Goal: Information Seeking & Learning: Learn about a topic

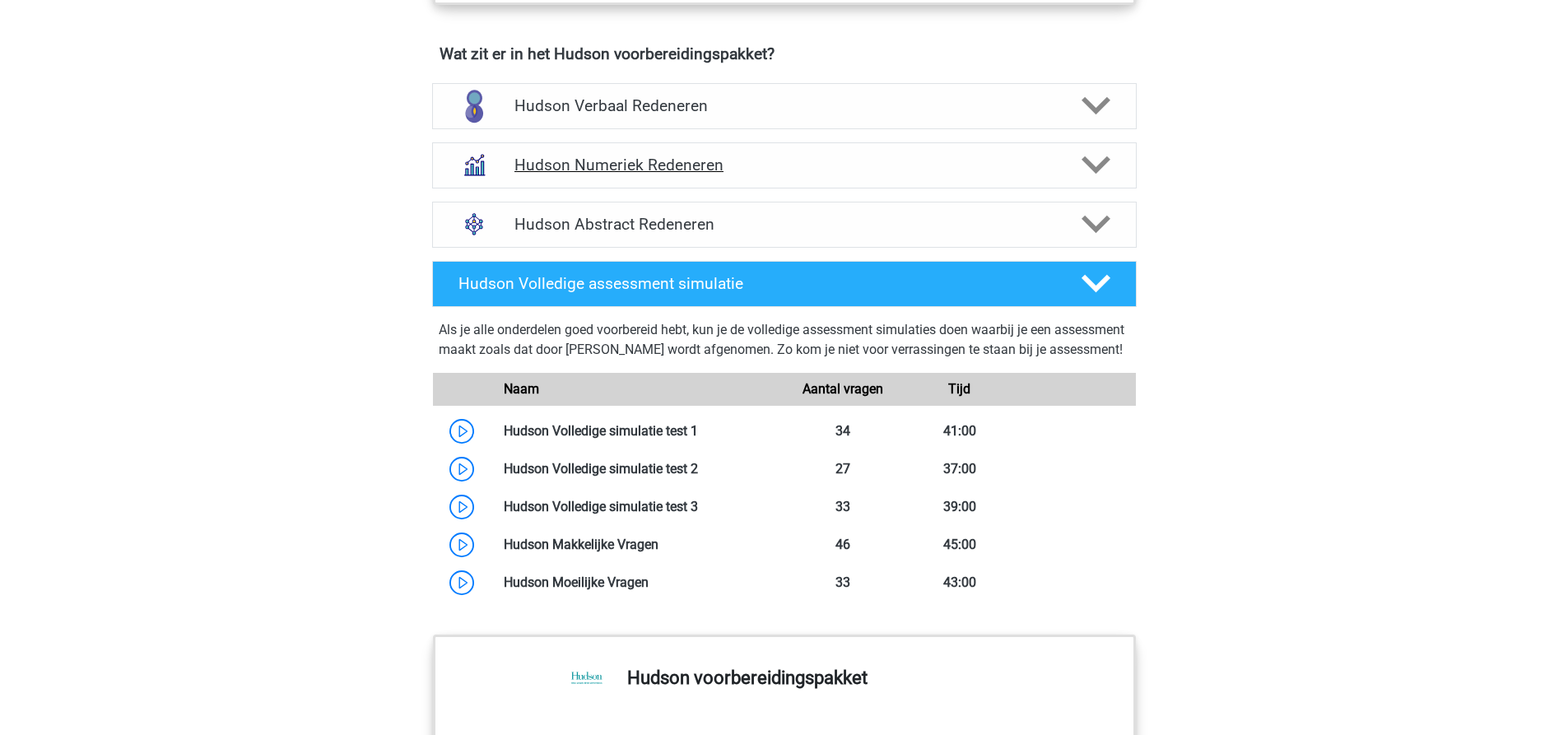
scroll to position [1070, 0]
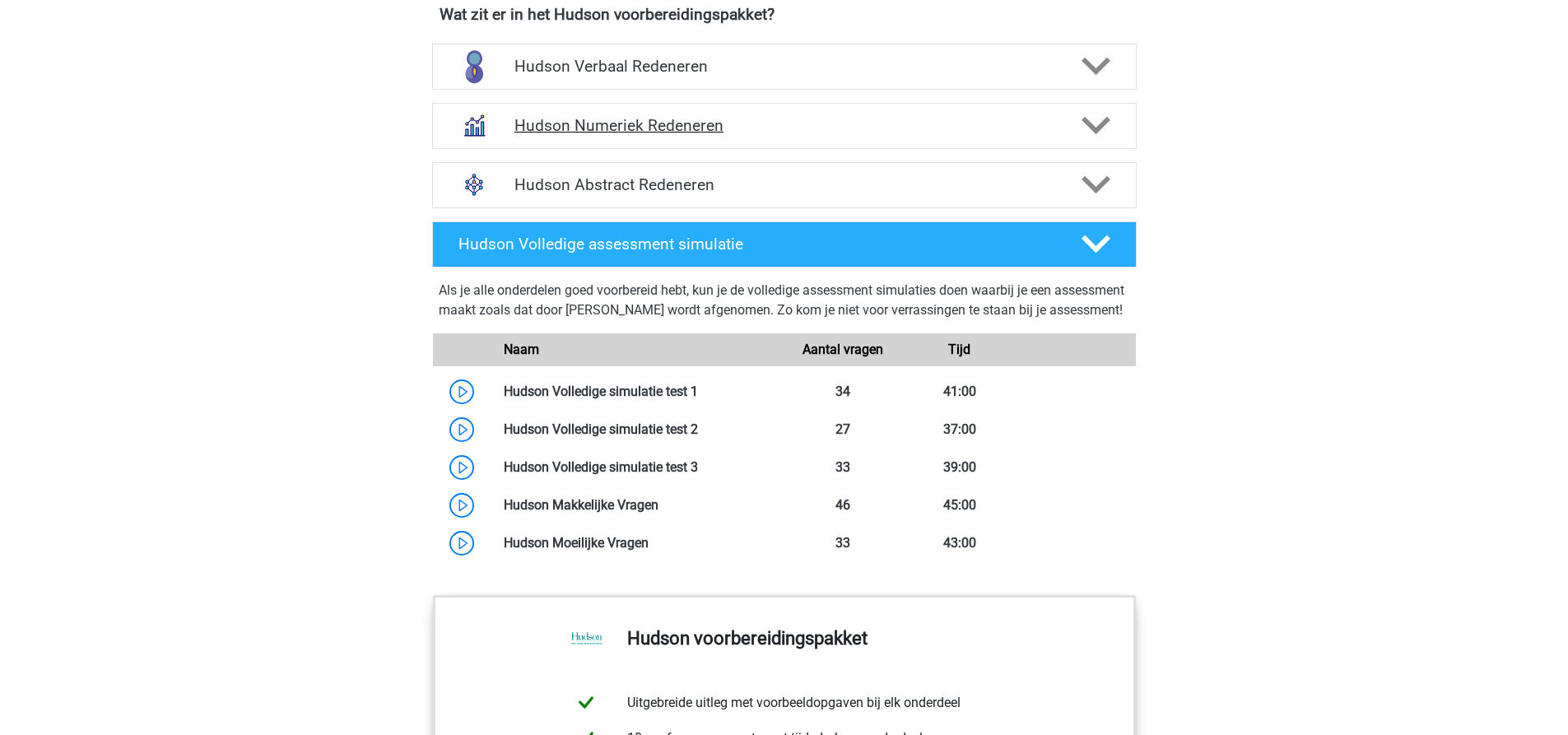
click at [745, 125] on h4 "Hudson Numeriek Redeneren" at bounding box center [784, 125] width 539 height 19
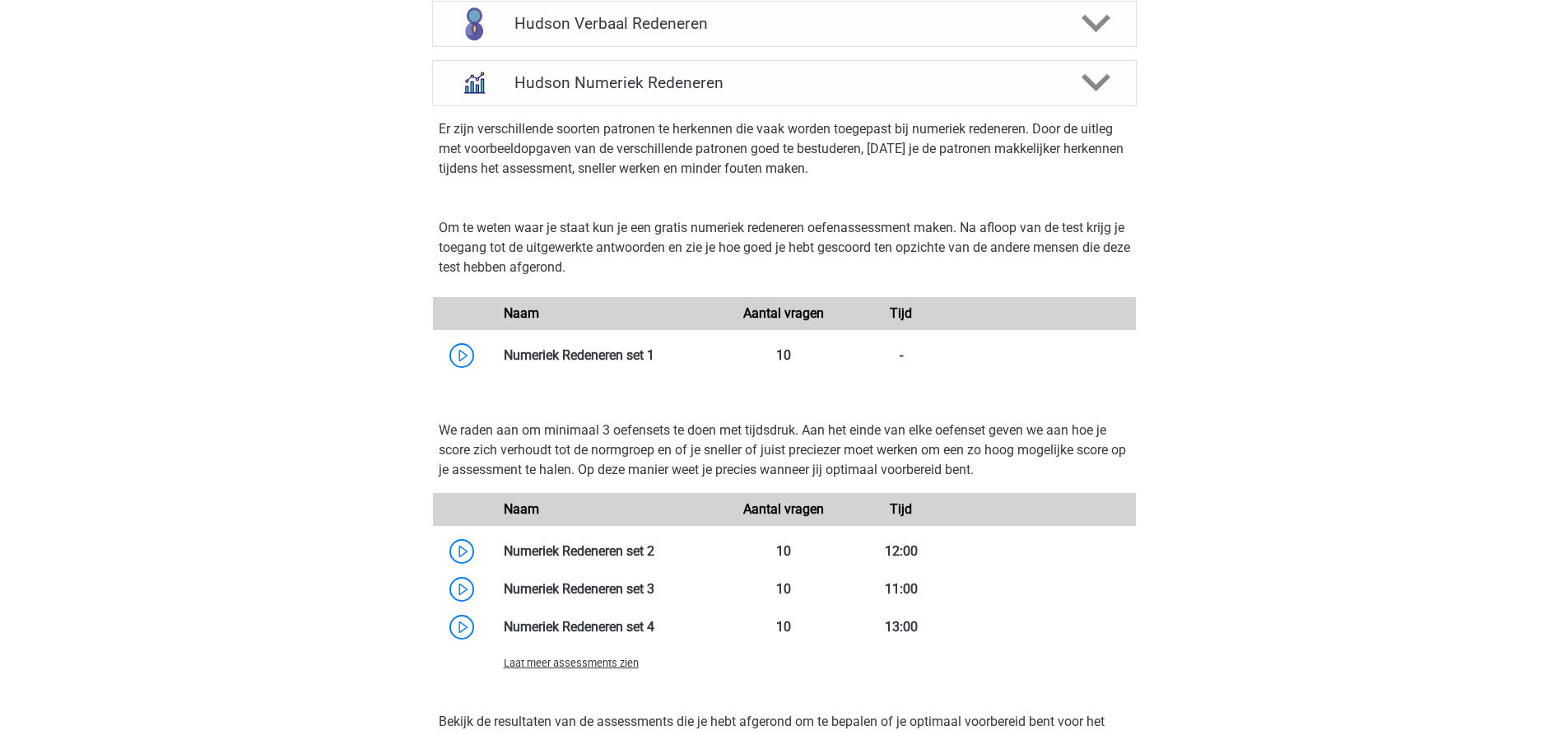
scroll to position [1153, 0]
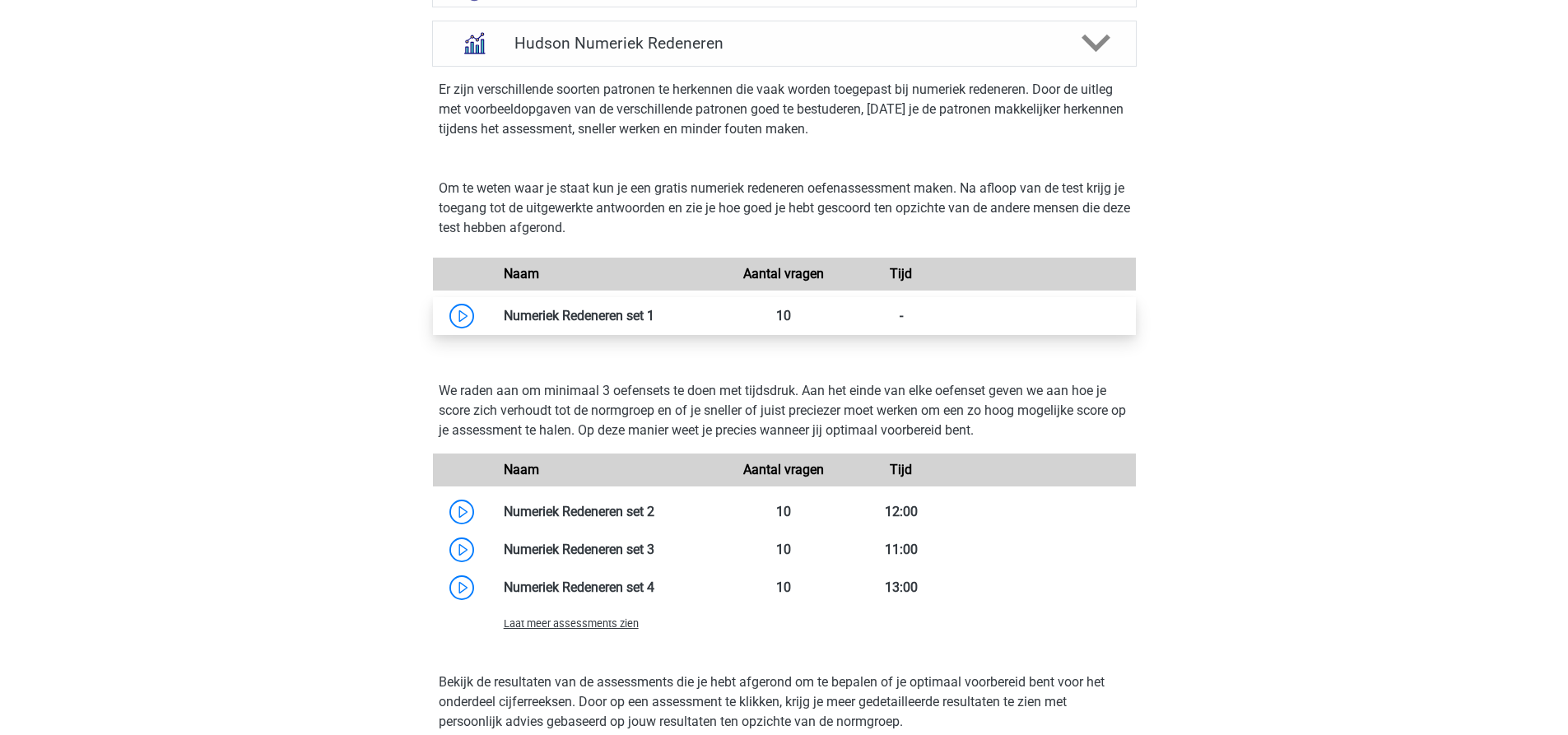
click at [654, 315] on link at bounding box center [654, 315] width 0 height 16
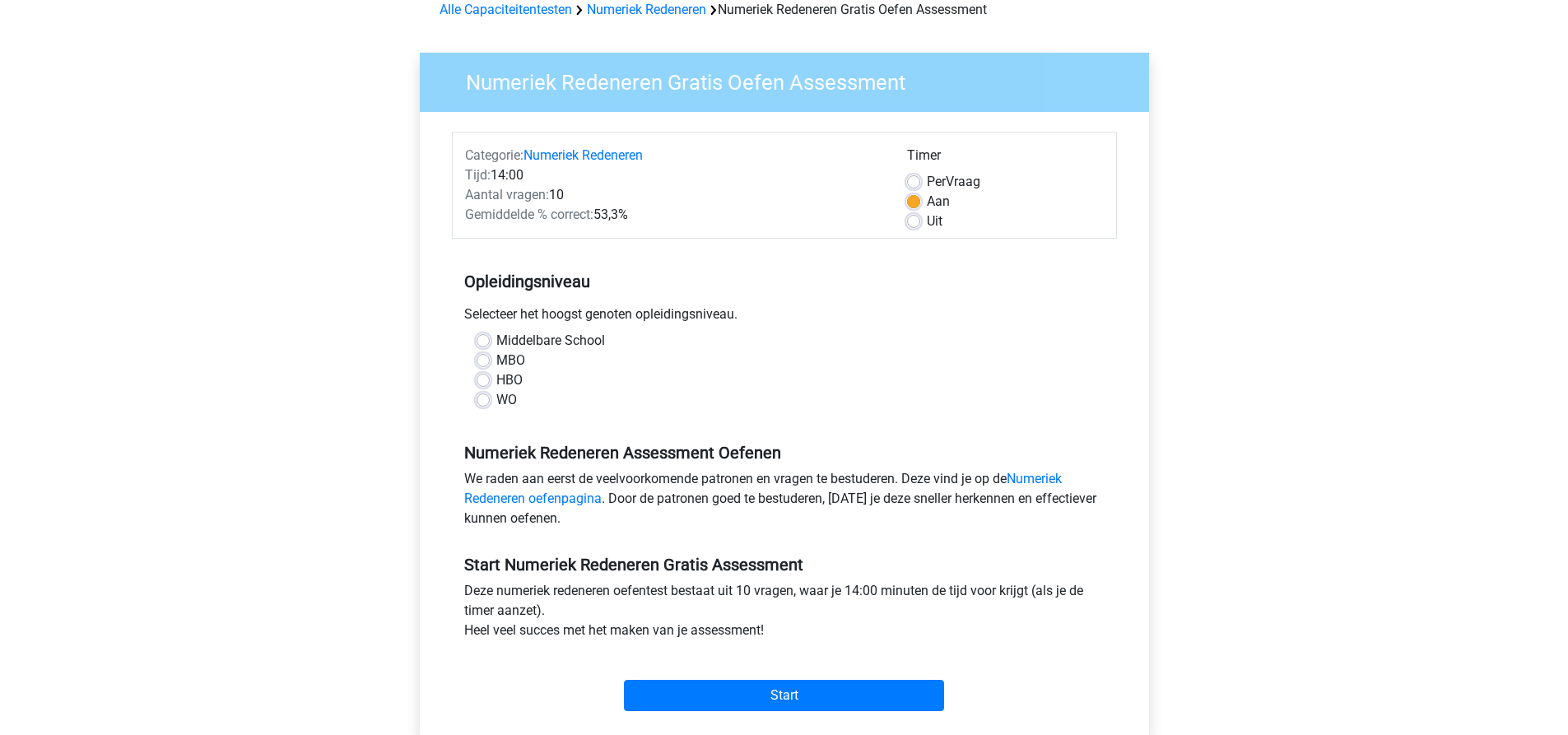
scroll to position [164, 0]
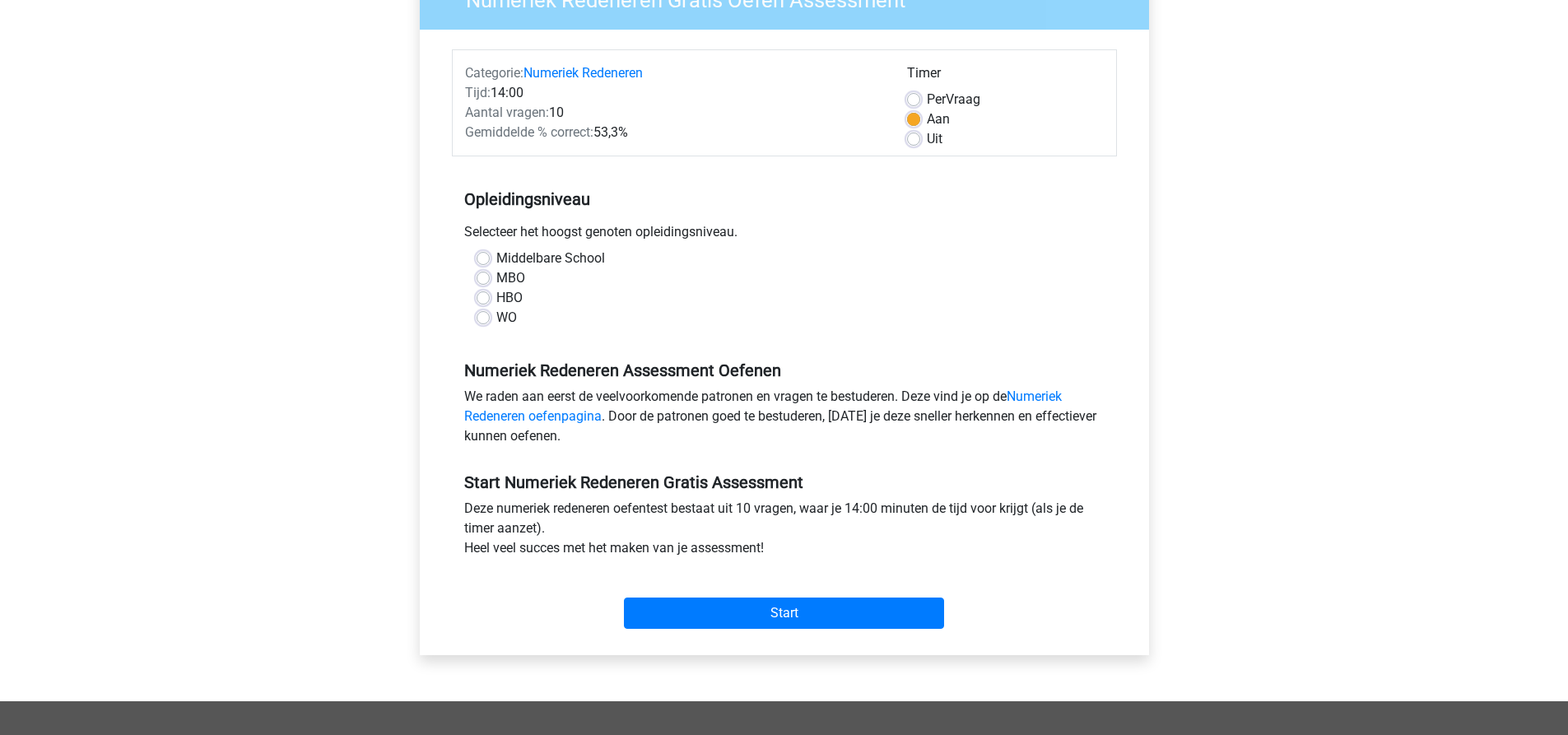
click at [497, 279] on label "MBO" at bounding box center [511, 279] width 29 height 20
click at [487, 279] on input "MBO" at bounding box center [483, 277] width 13 height 17
radio input "true"
click at [497, 299] on label "HBO" at bounding box center [509, 298] width 26 height 20
click at [484, 299] on input "HBO" at bounding box center [483, 296] width 13 height 17
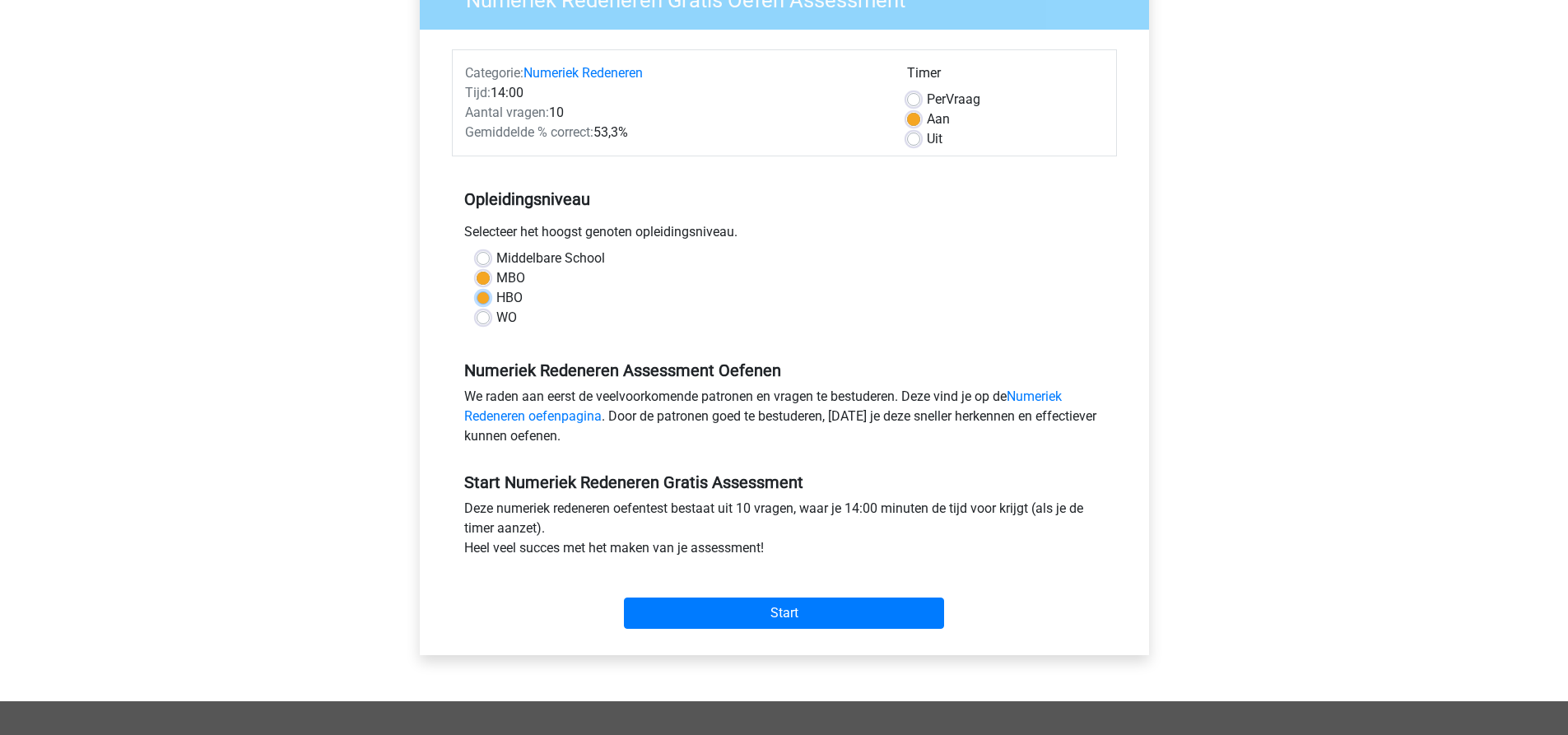
radio input "true"
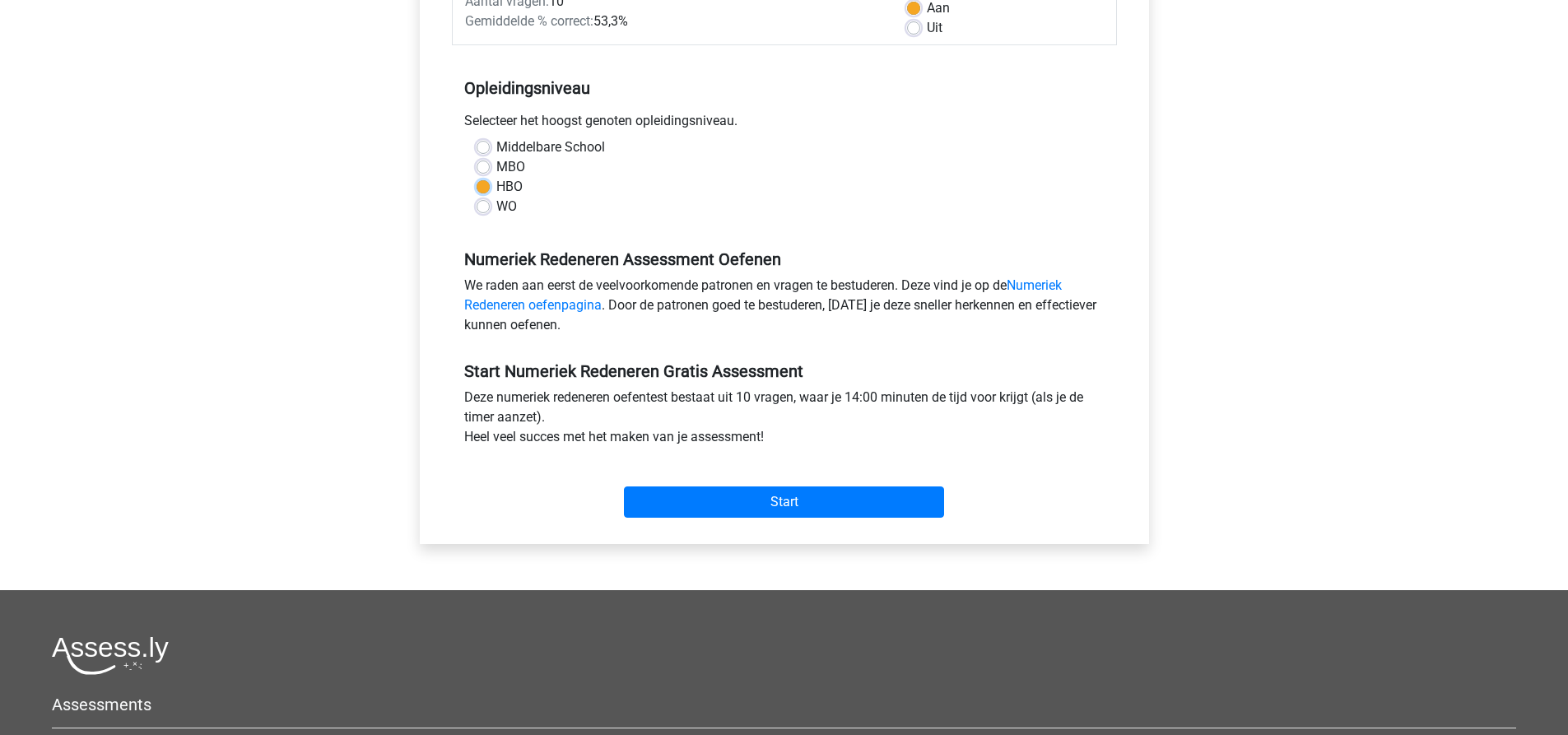
scroll to position [247, 0]
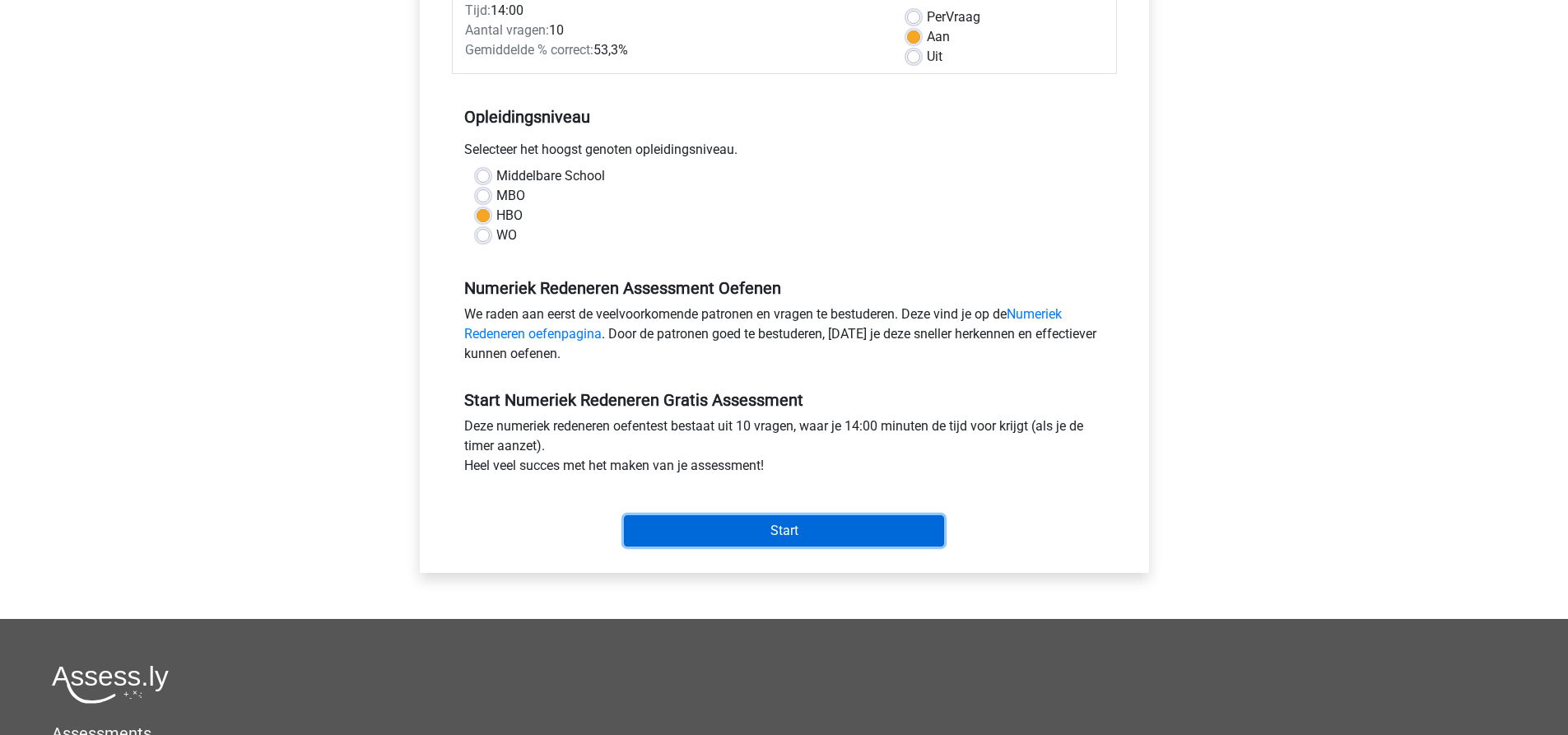
click at [809, 516] on input "Start" at bounding box center [784, 530] width 320 height 31
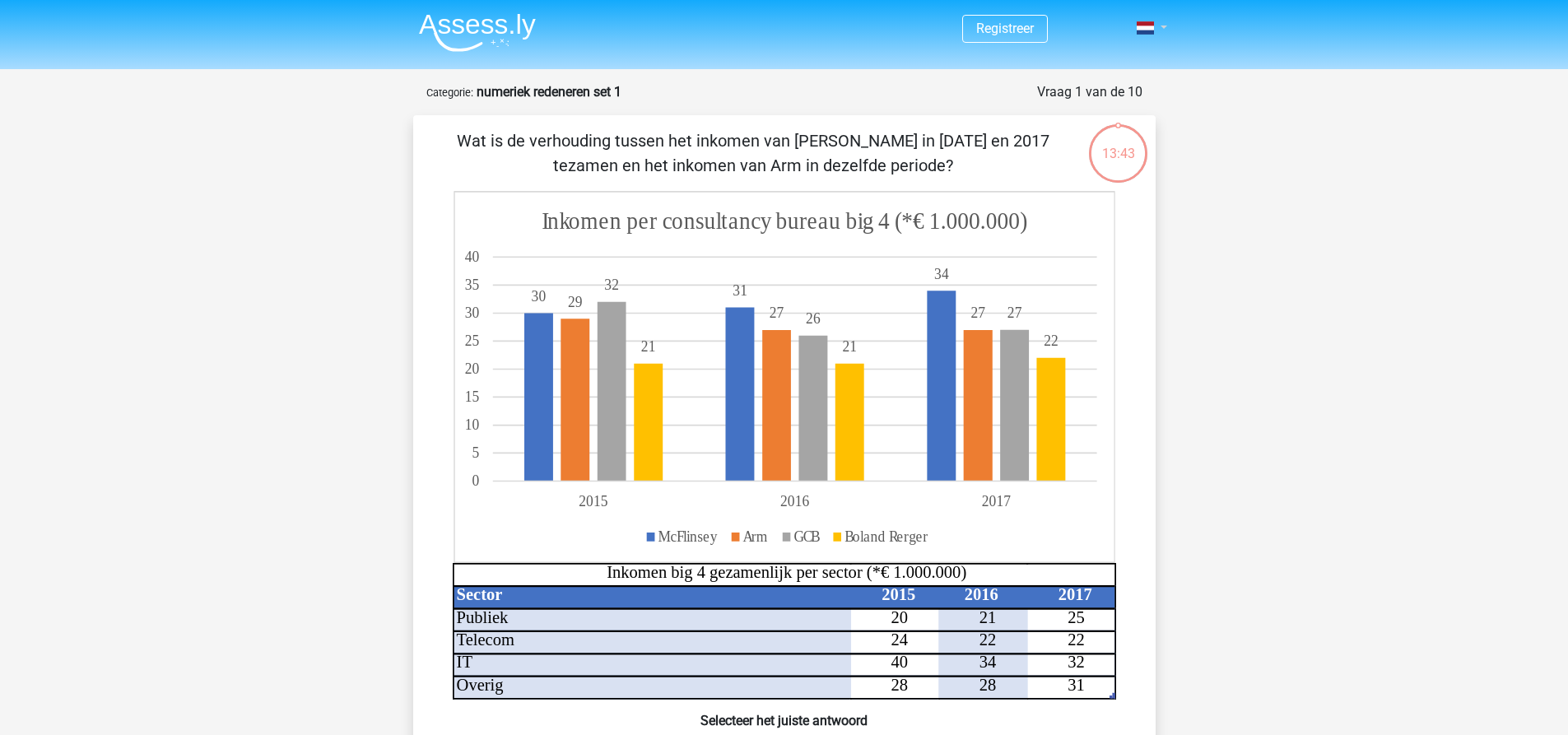
click at [1163, 29] on link at bounding box center [1146, 29] width 33 height 20
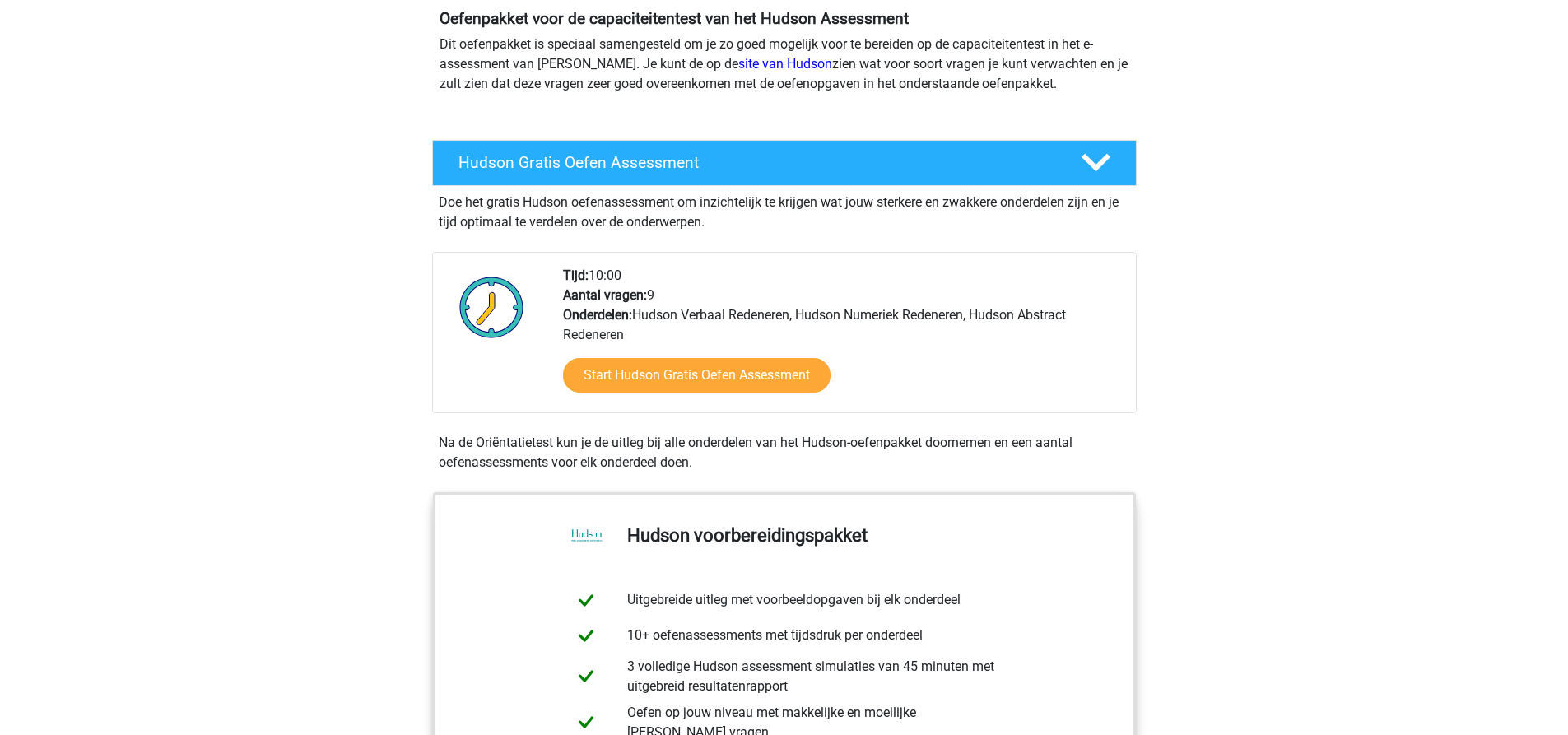
scroll to position [247, 0]
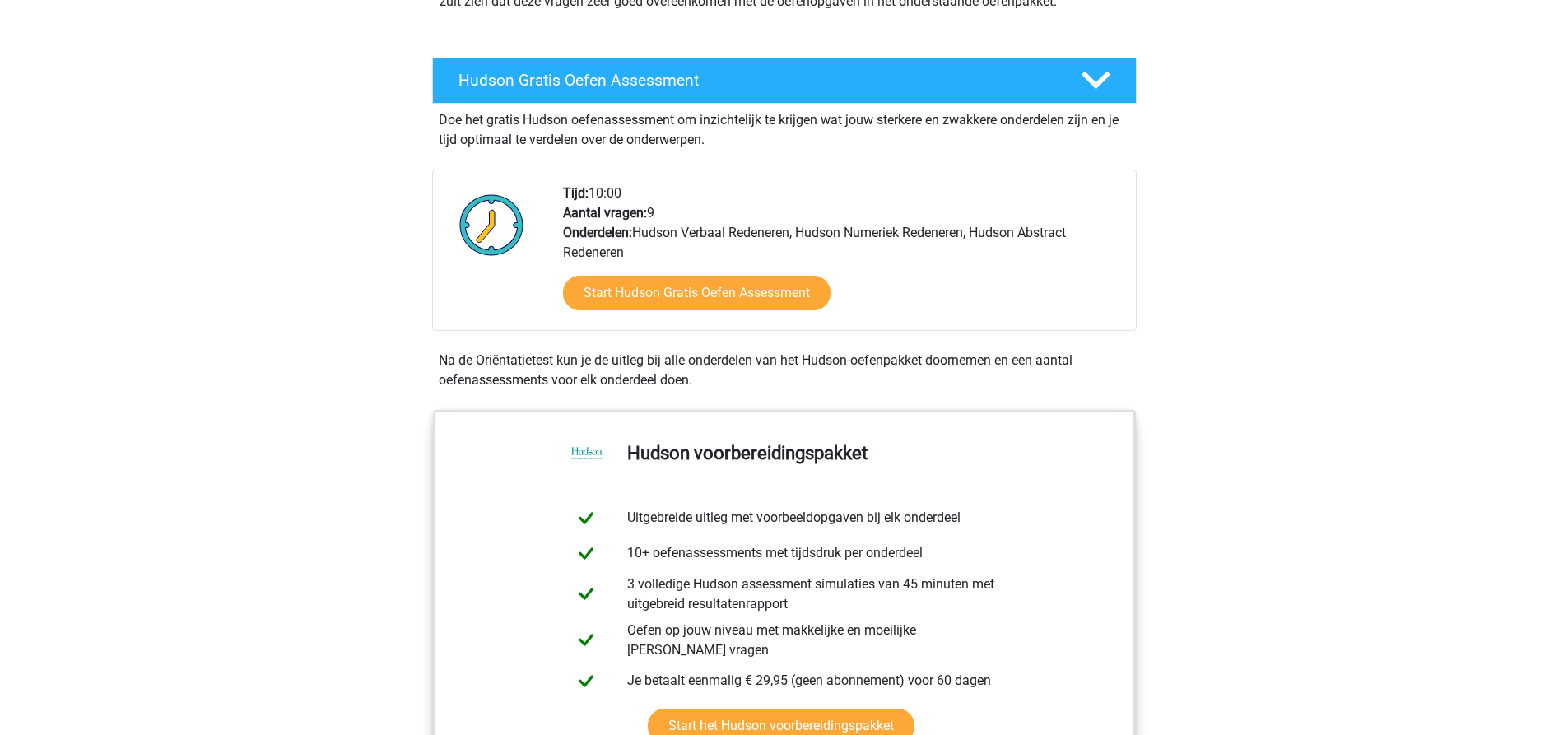
drag, startPoint x: 619, startPoint y: 227, endPoint x: 698, endPoint y: 253, distance: 83.2
click at [698, 253] on div "Tijd: 10:00 Aantal vragen: 9 Onderdelen: Hudson Verbaal Redeneren, Hudson Numer…" at bounding box center [842, 257] width 585 height 147
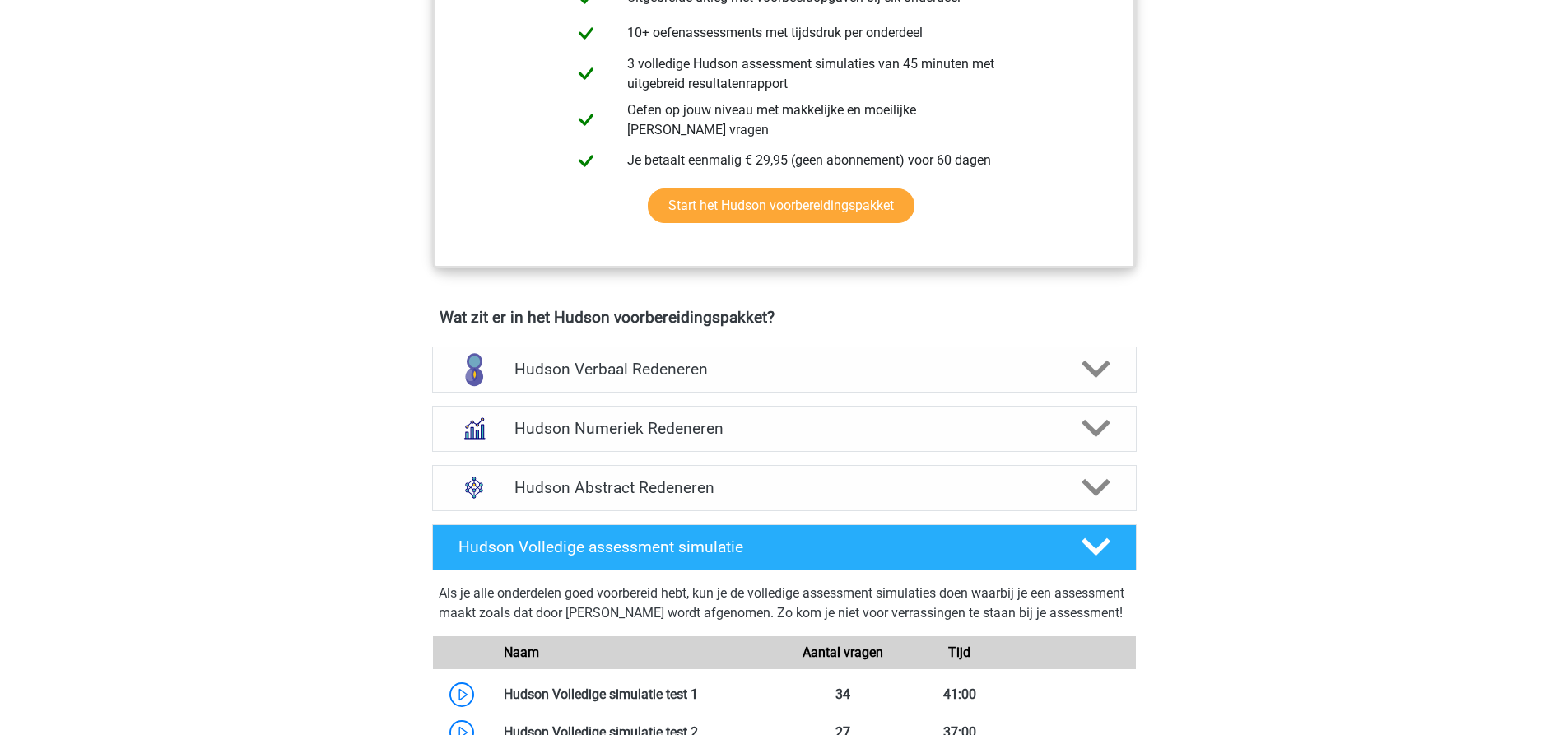
scroll to position [823, 0]
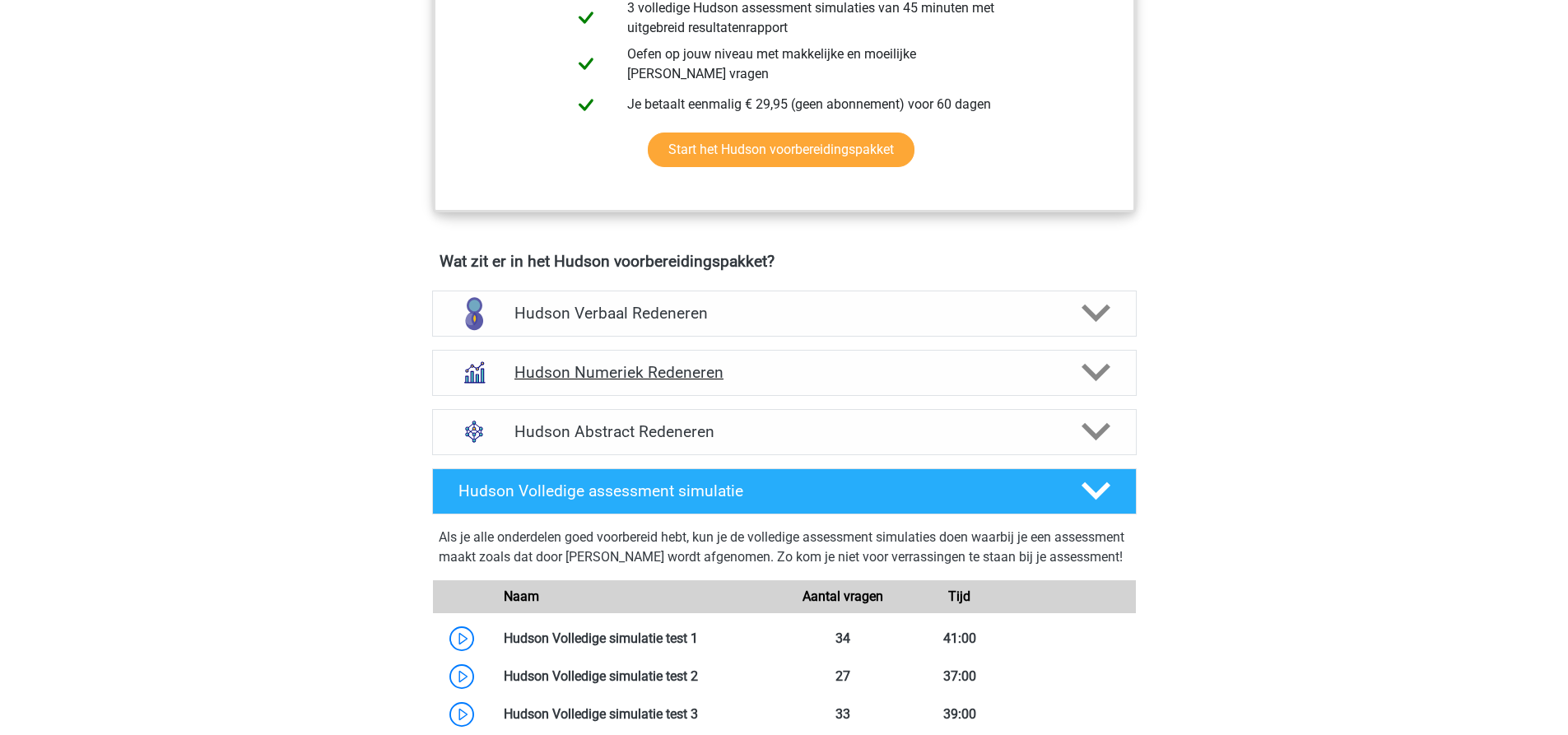
click at [748, 368] on h4 "Hudson Numeriek Redeneren" at bounding box center [784, 373] width 539 height 19
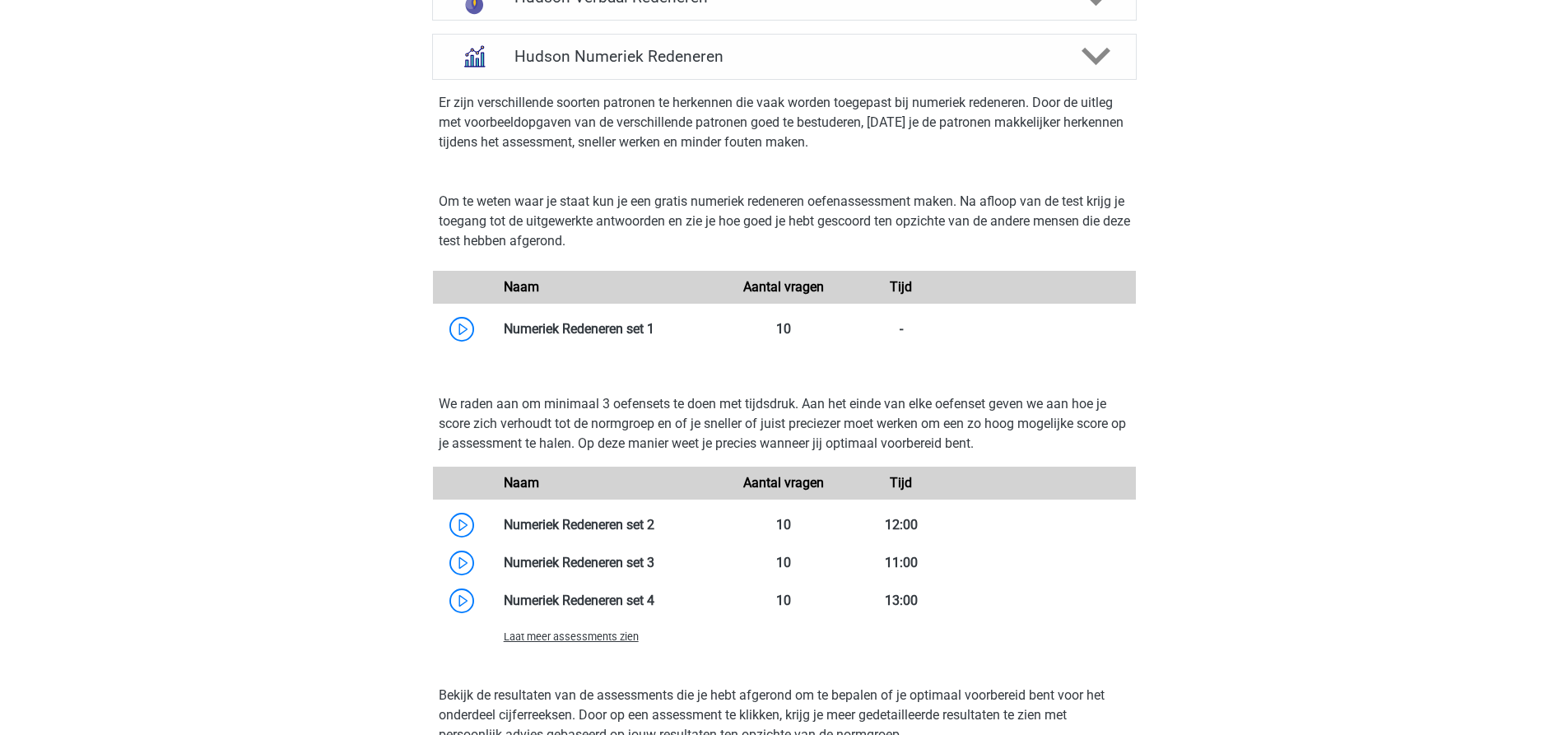
scroll to position [1153, 0]
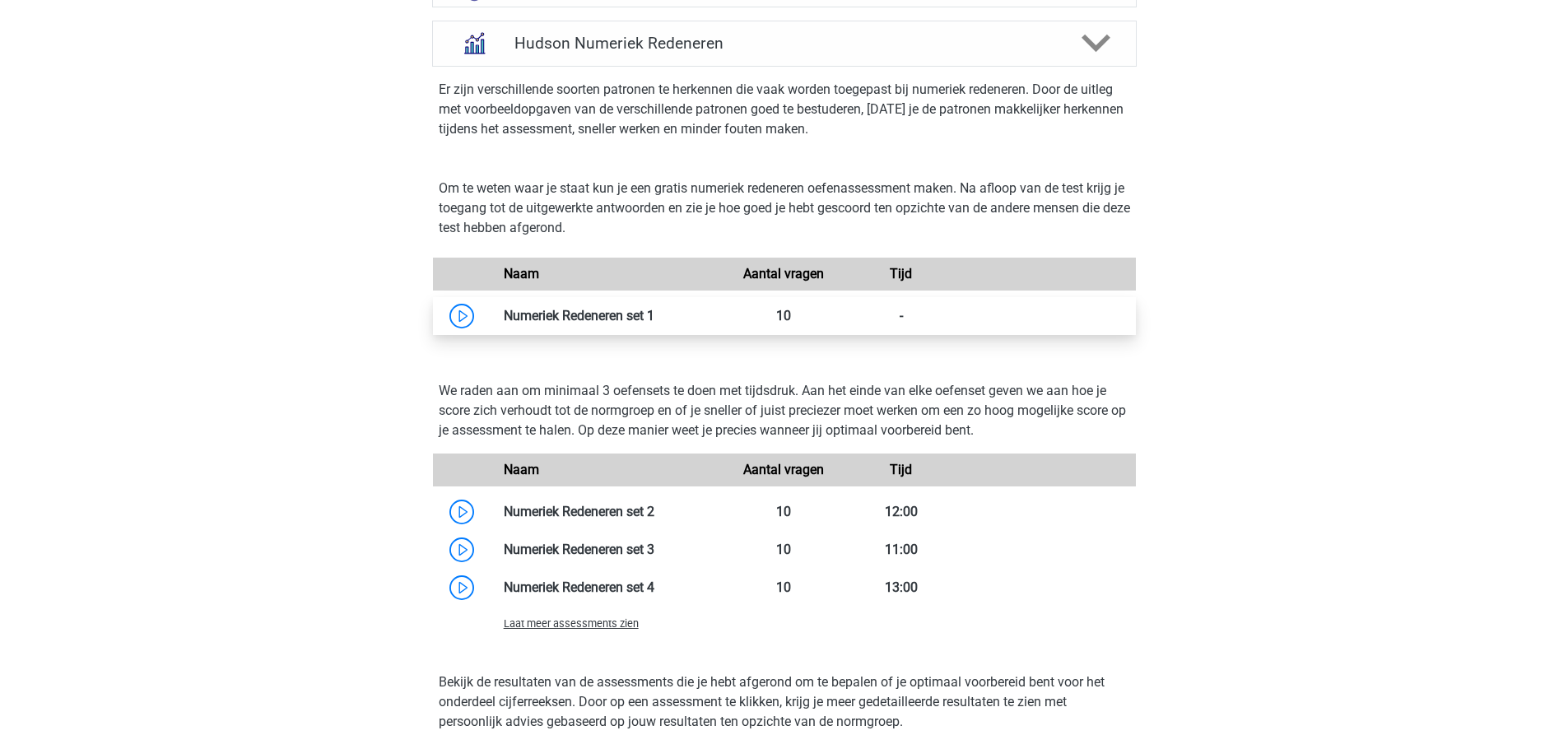
click at [654, 318] on link at bounding box center [654, 315] width 0 height 16
